Goal: Task Accomplishment & Management: Complete application form

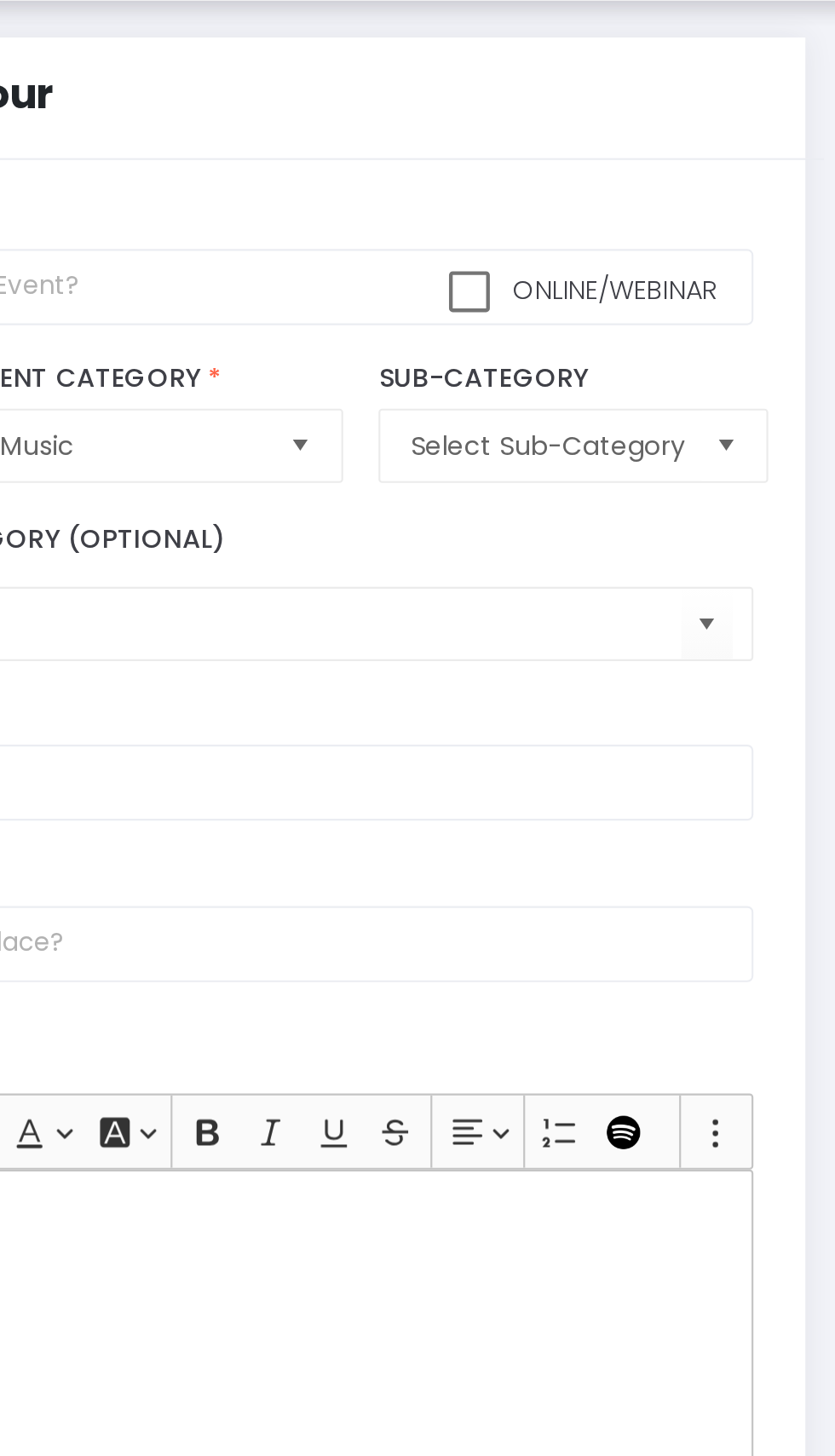
click at [678, 263] on span "Select" at bounding box center [678, 255] width 28 height 28
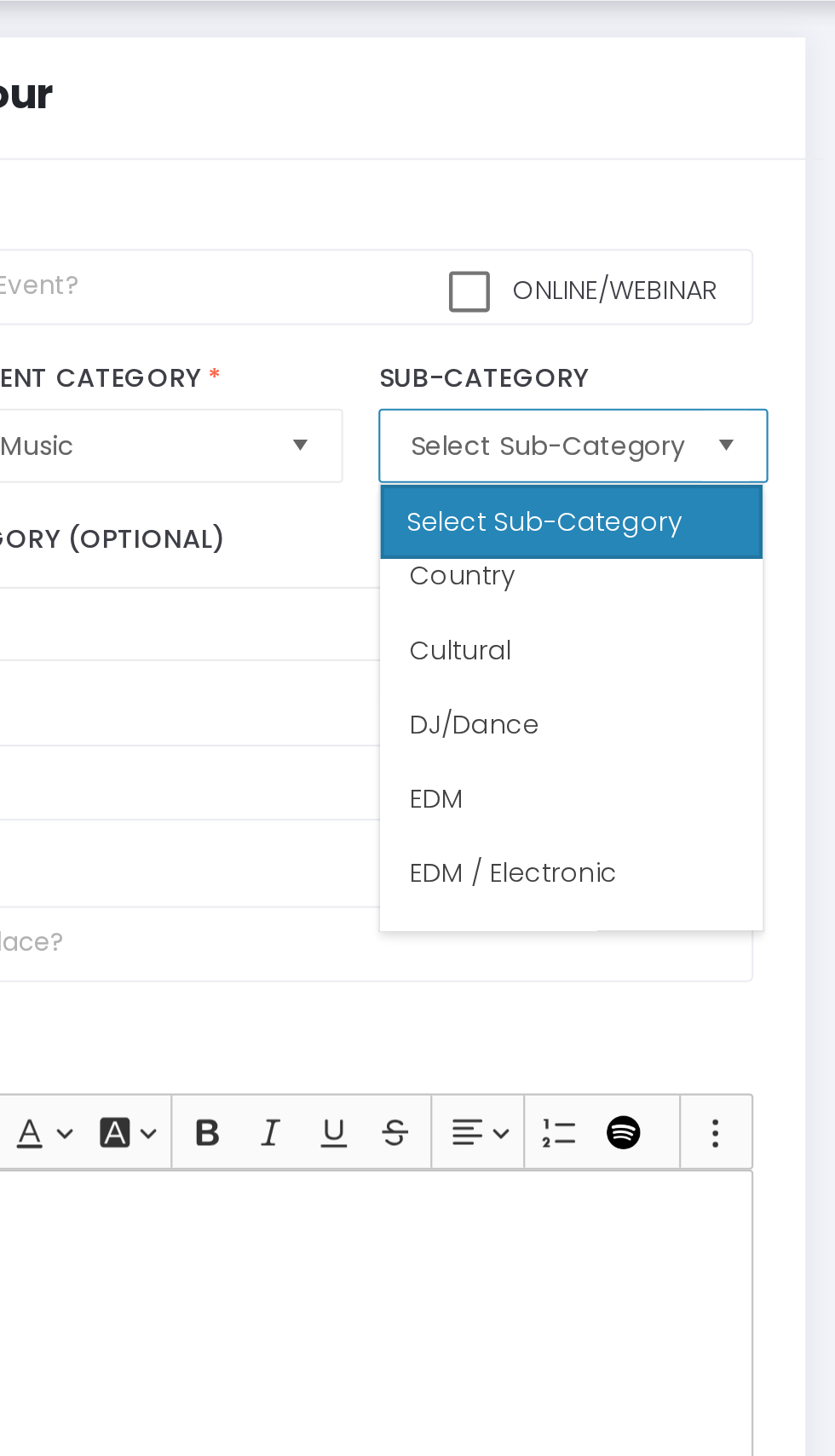
scroll to position [246, 0]
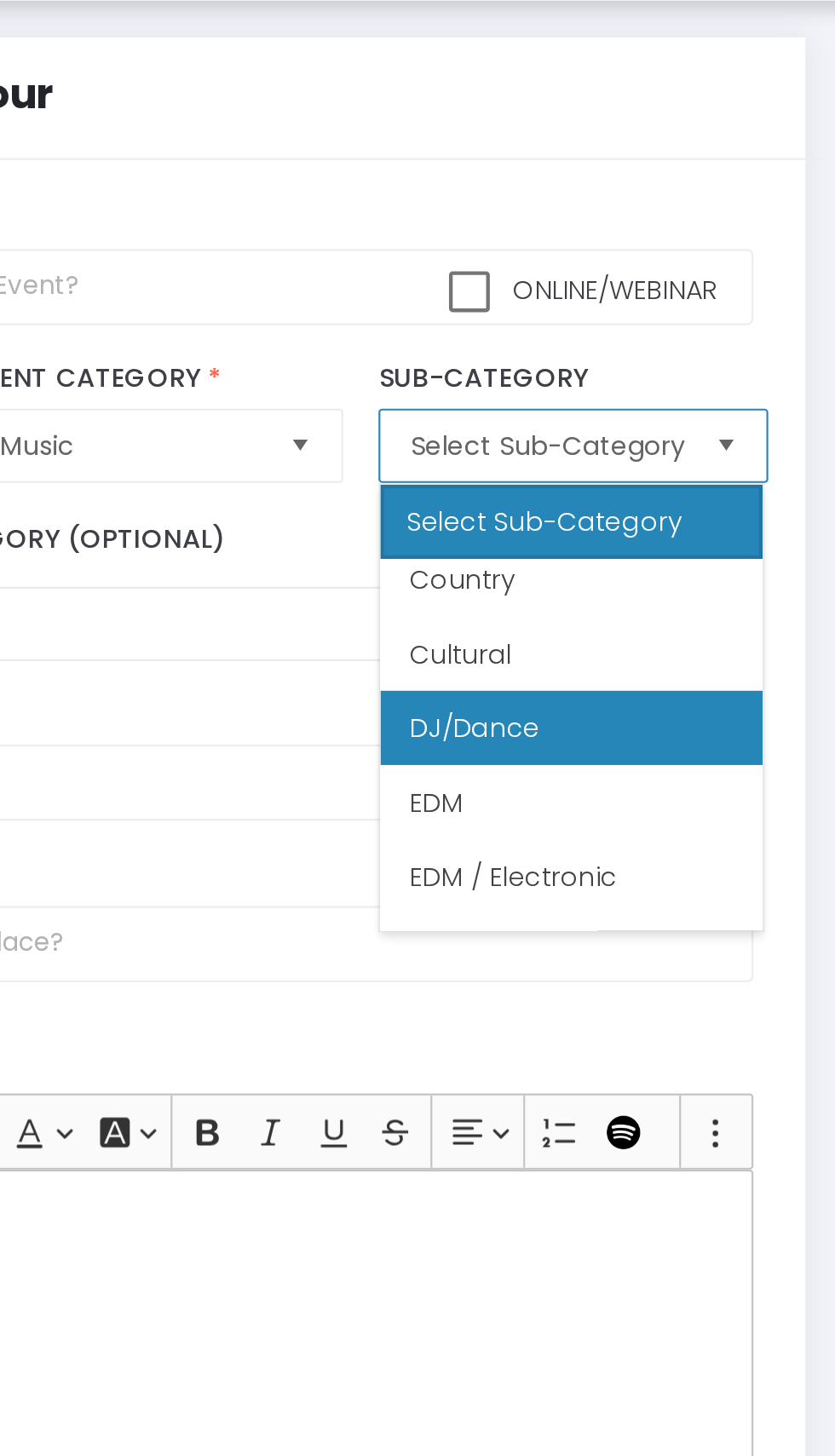
click at [586, 385] on span "DJ/Dance" at bounding box center [564, 385] width 59 height 17
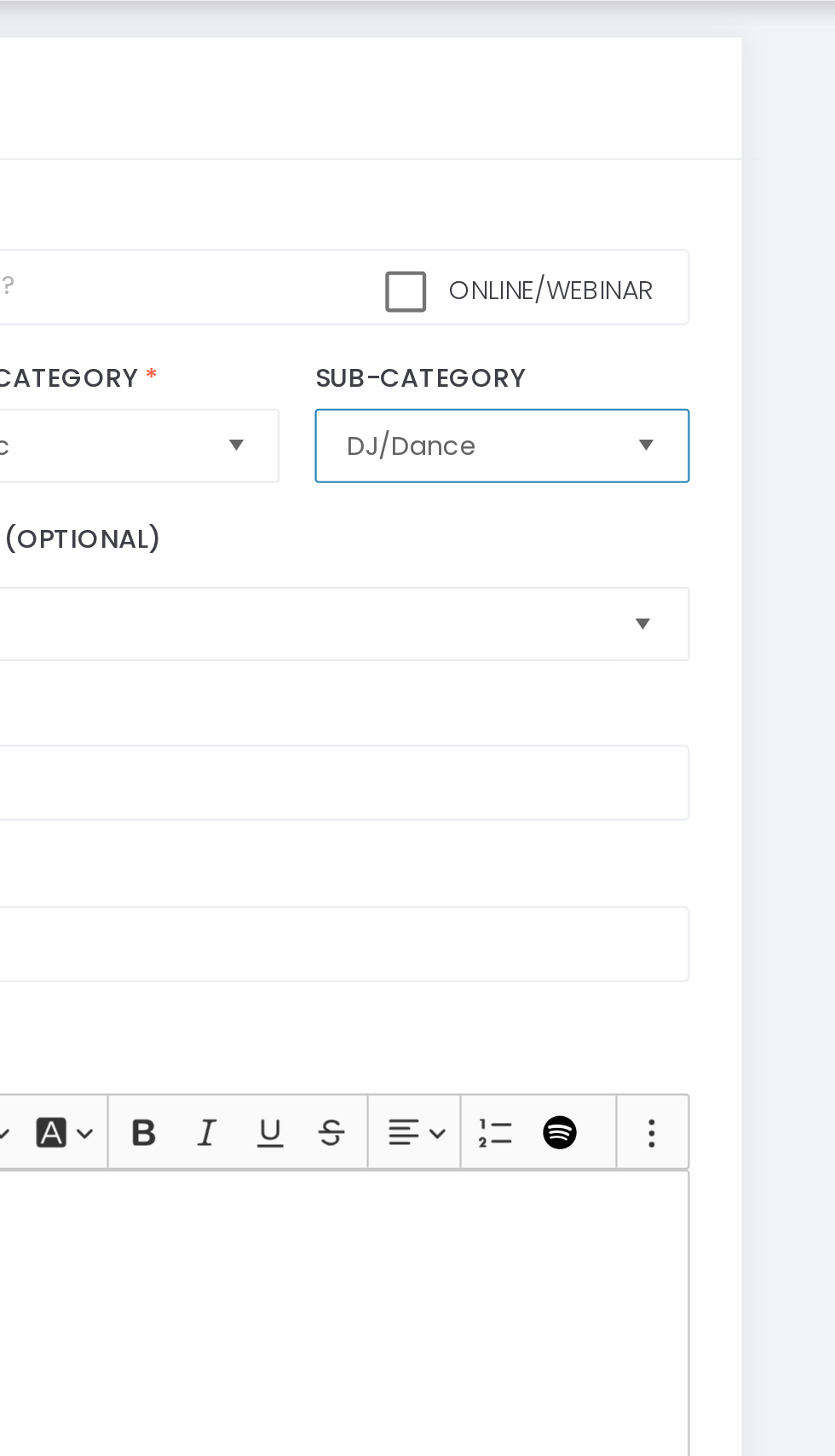
click at [675, 345] on span "Select" at bounding box center [669, 337] width 28 height 28
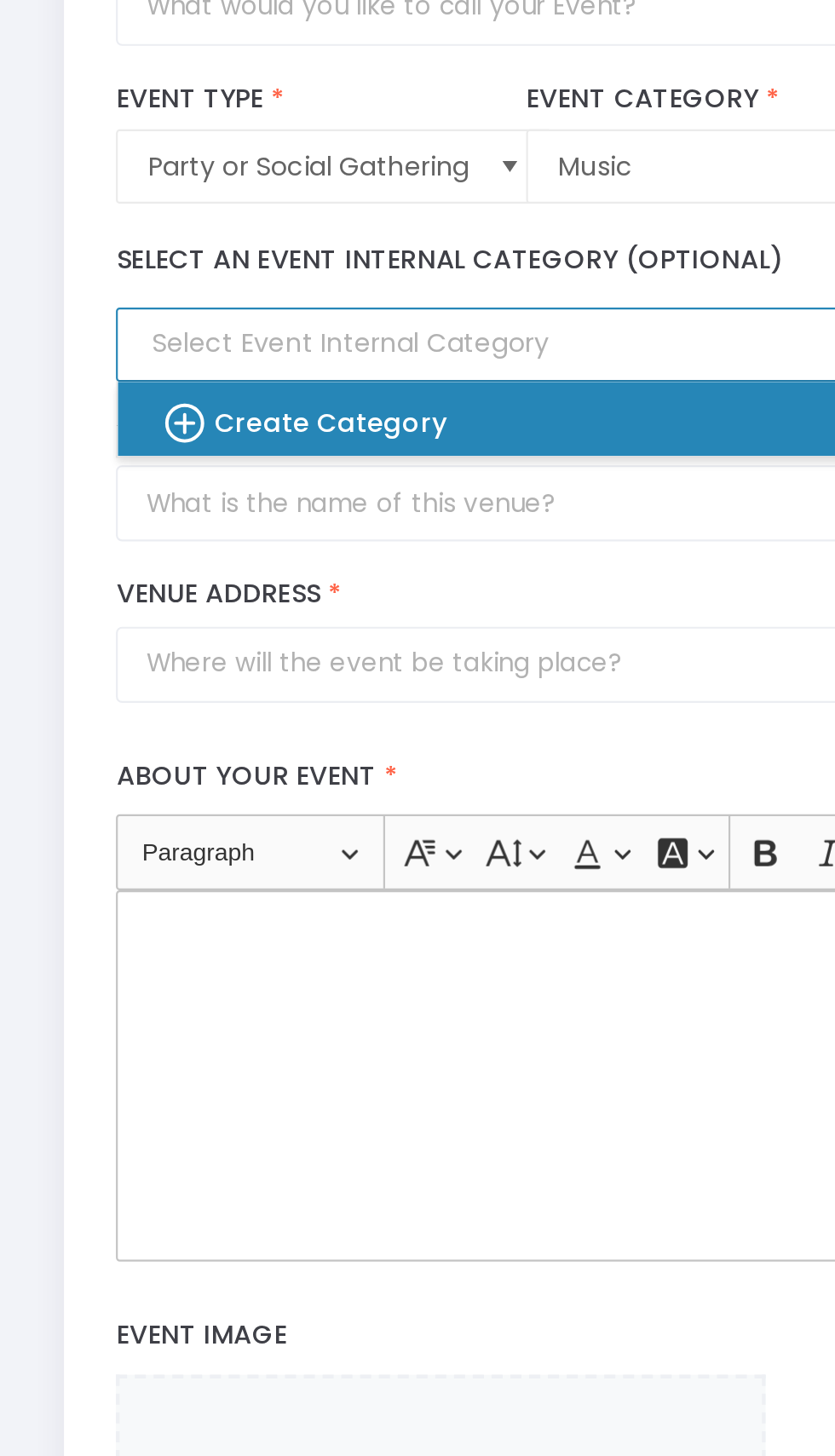
click at [182, 381] on icon at bounding box center [177, 373] width 22 height 24
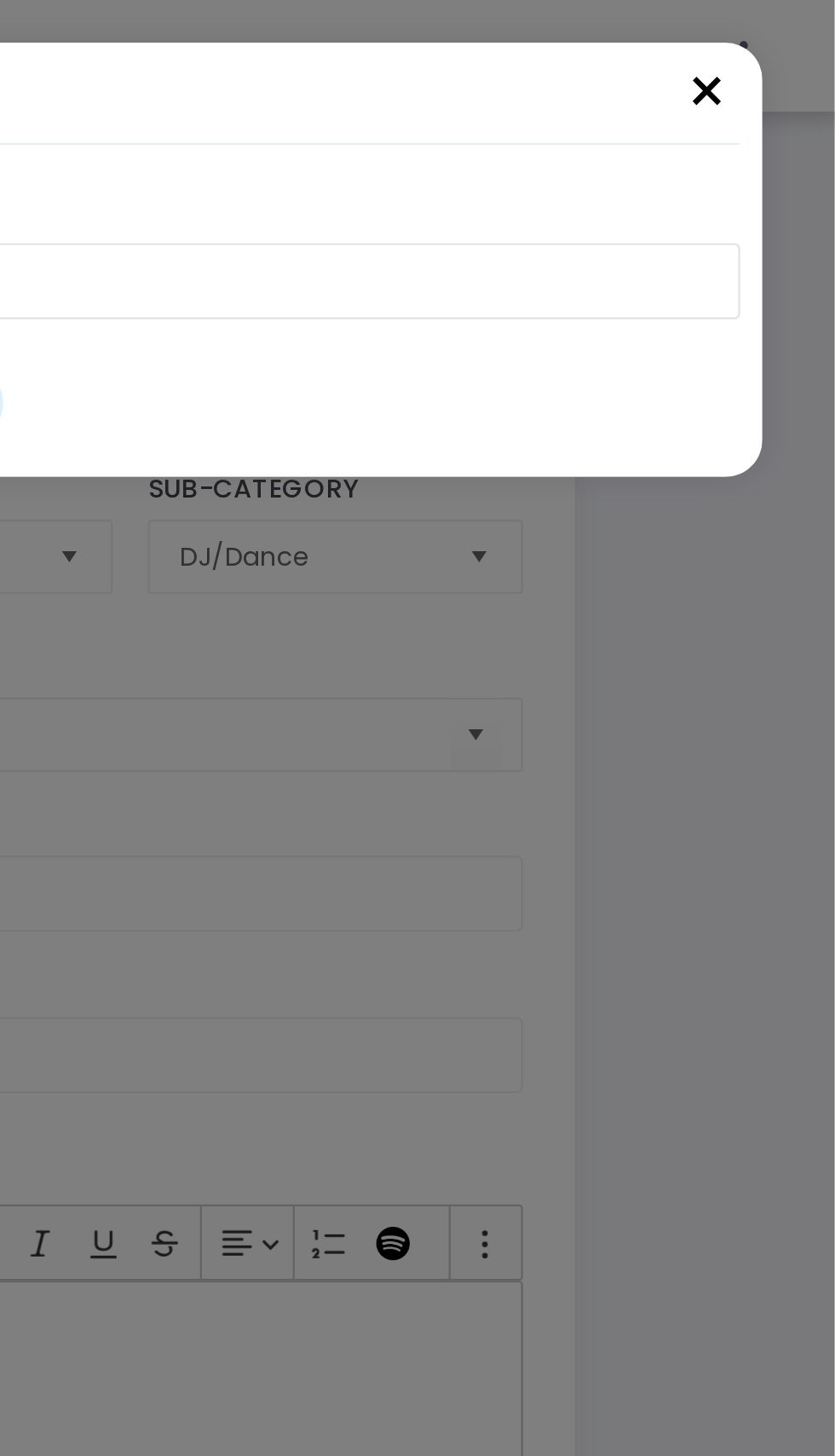
scroll to position [0, 0]
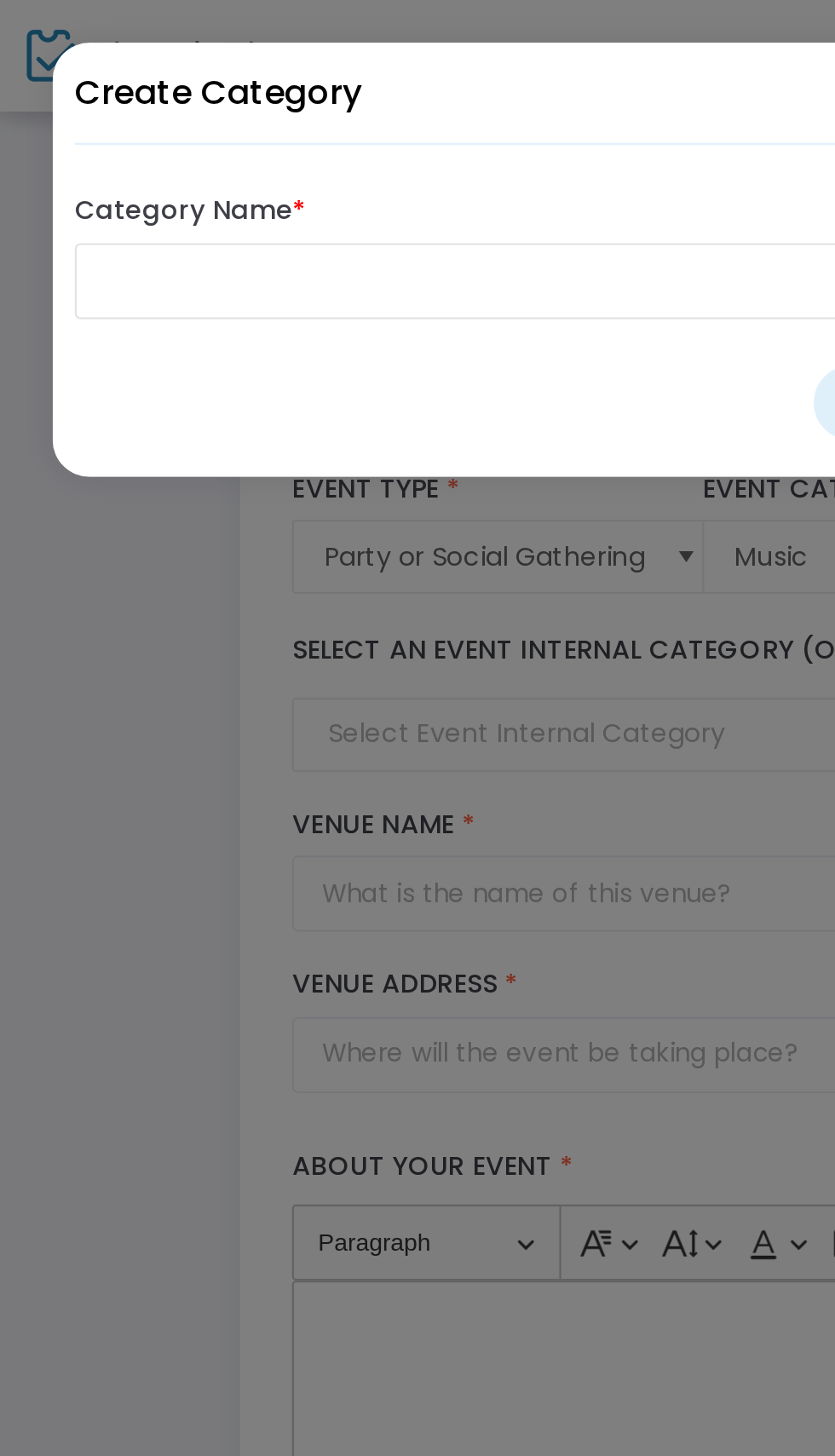
click at [143, 131] on input "Category Name *" at bounding box center [418, 129] width 748 height 35
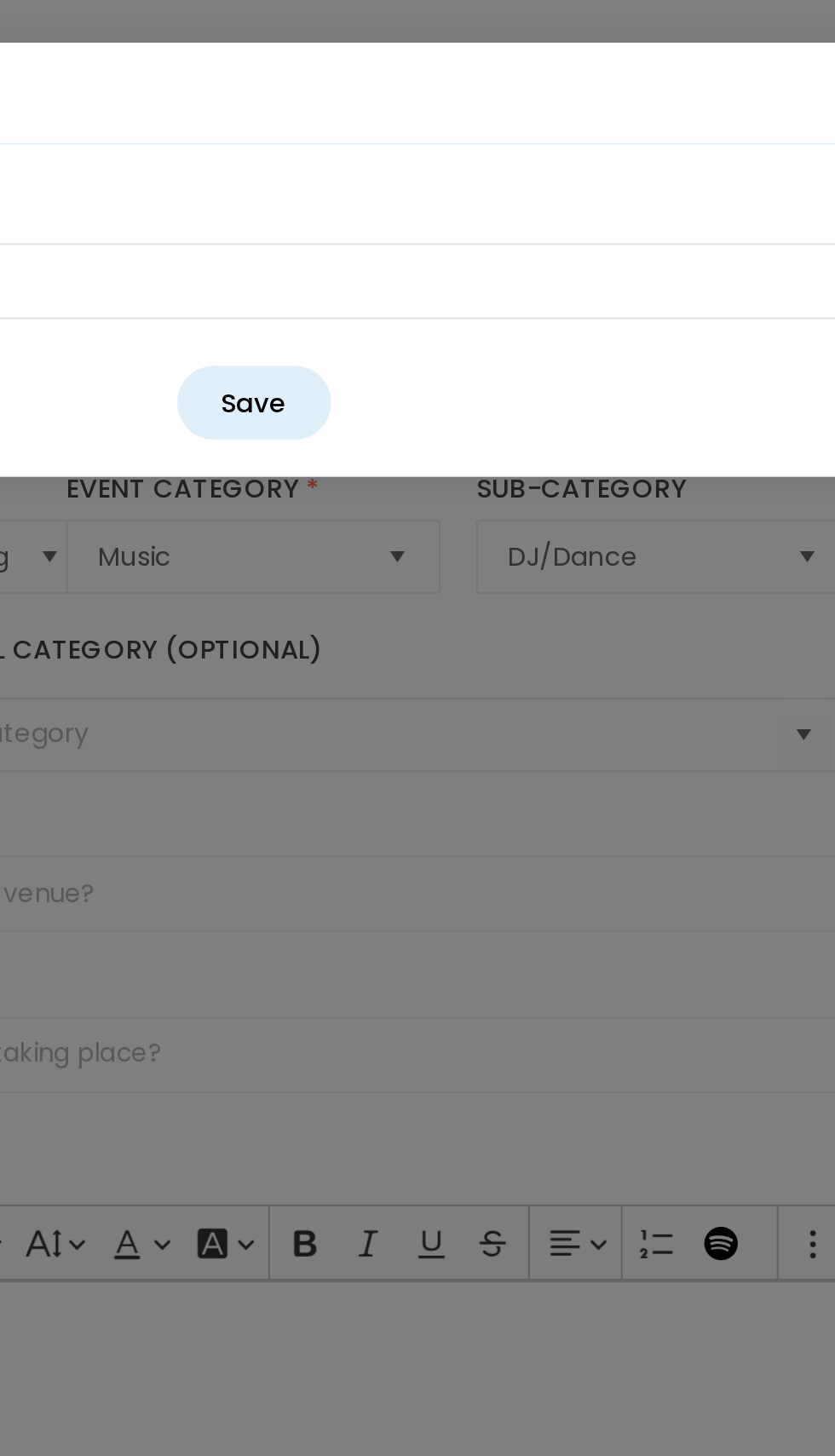
type input "House Music"
click at [427, 173] on button "Save" at bounding box center [418, 185] width 71 height 34
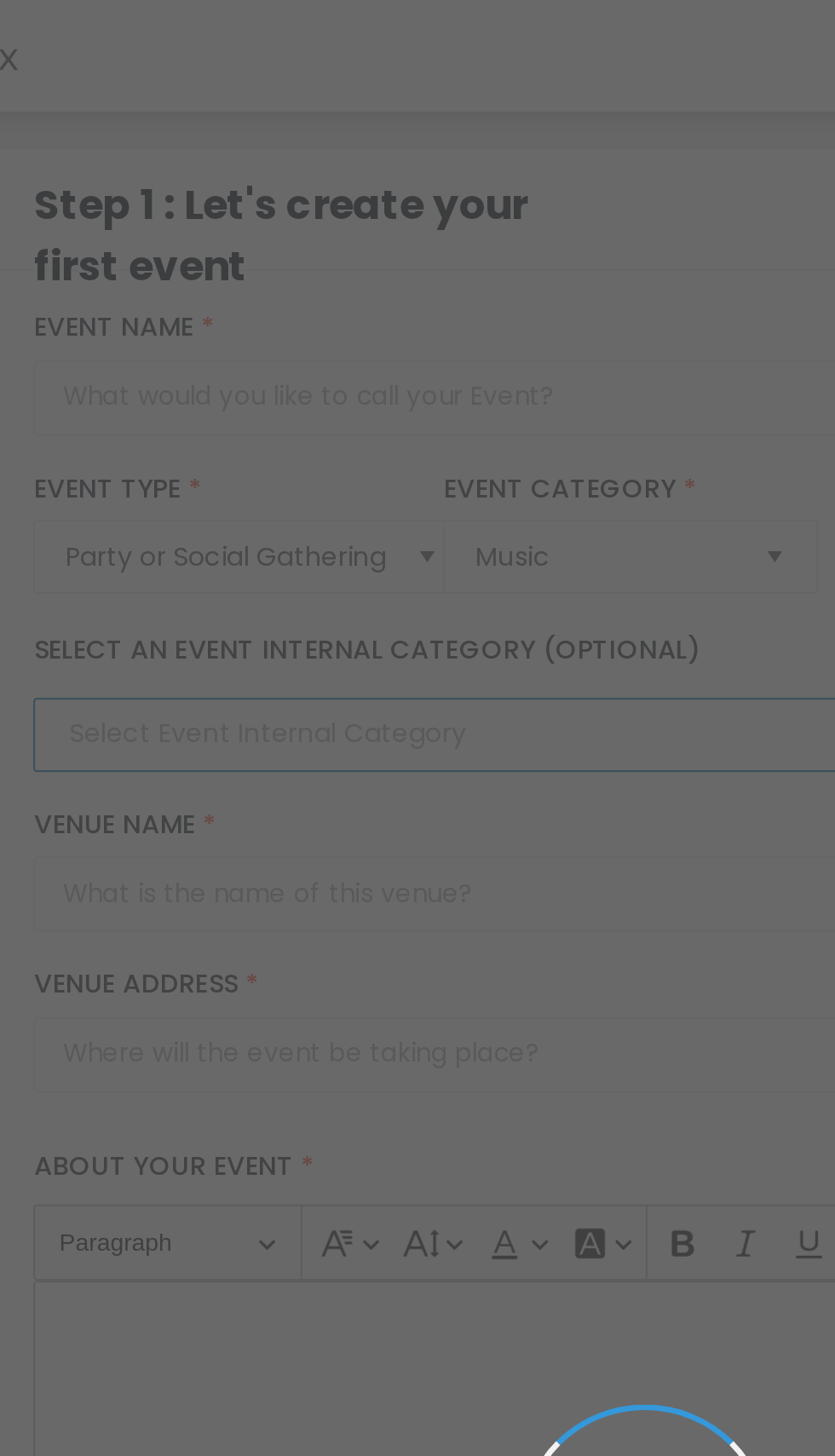
type input "House Music"
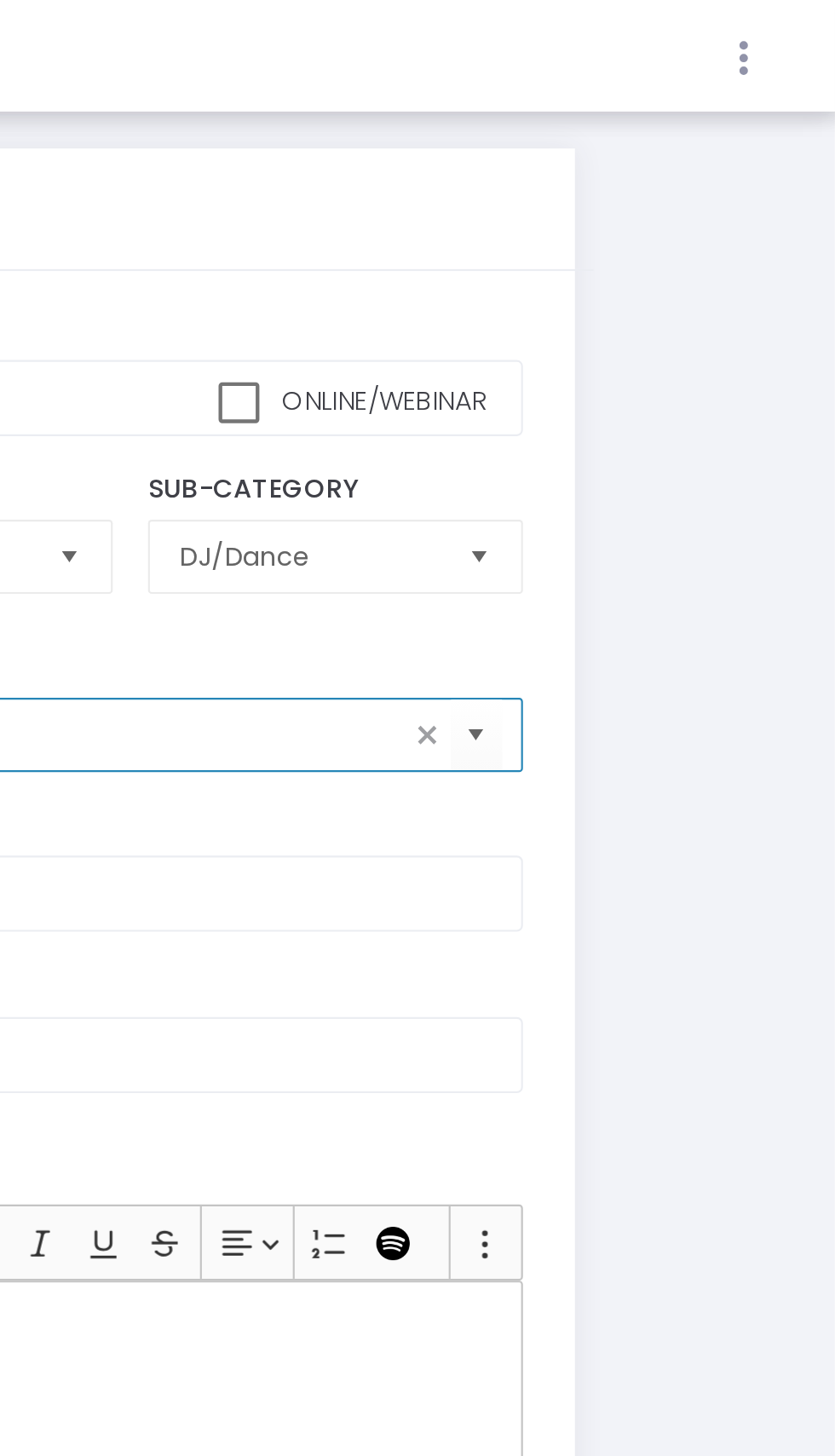
click at [795, 34] on icon at bounding box center [793, 27] width 15 height 21
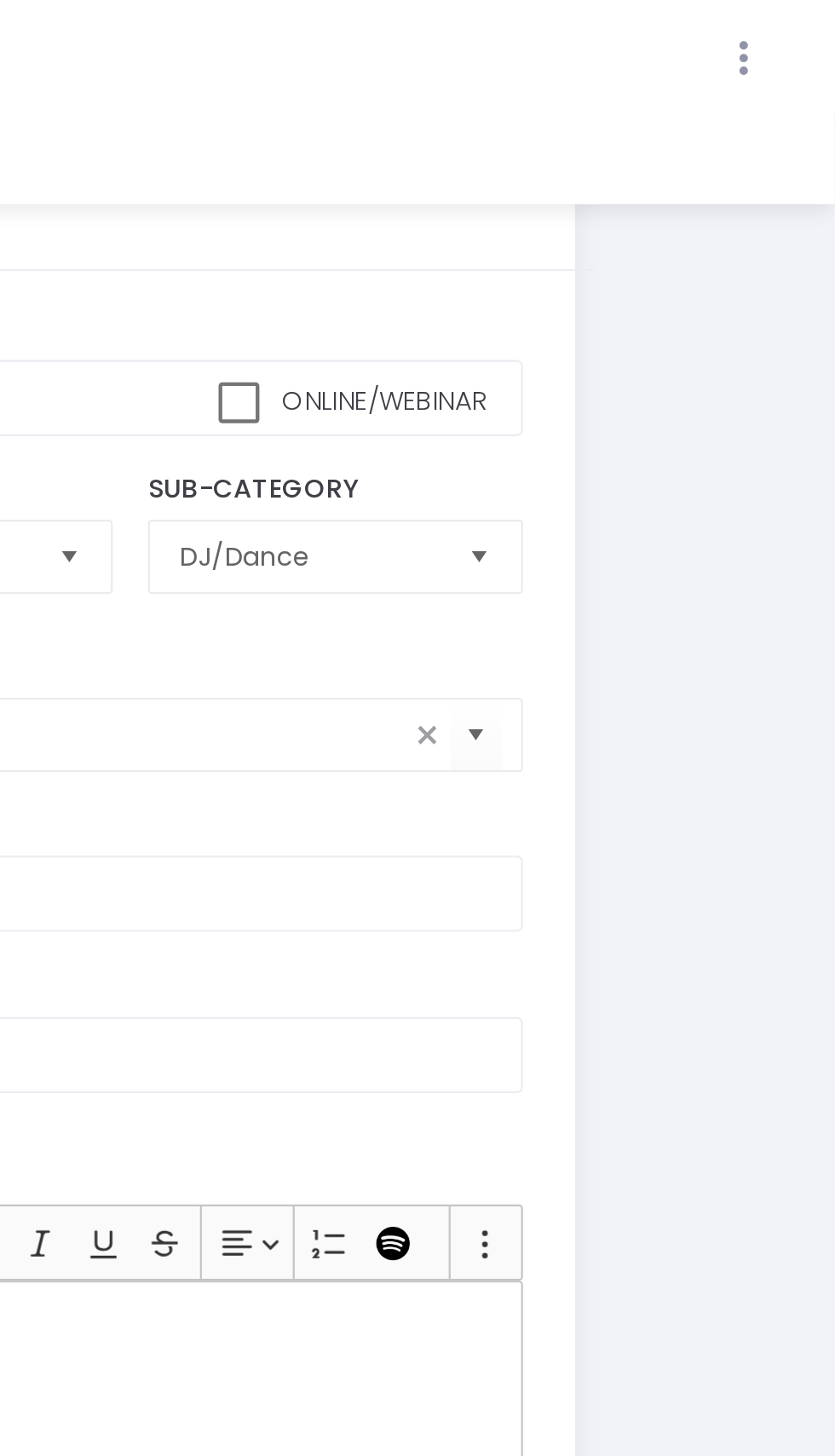
click at [795, 35] on icon at bounding box center [793, 27] width 15 height 21
